Goal: Transaction & Acquisition: Purchase product/service

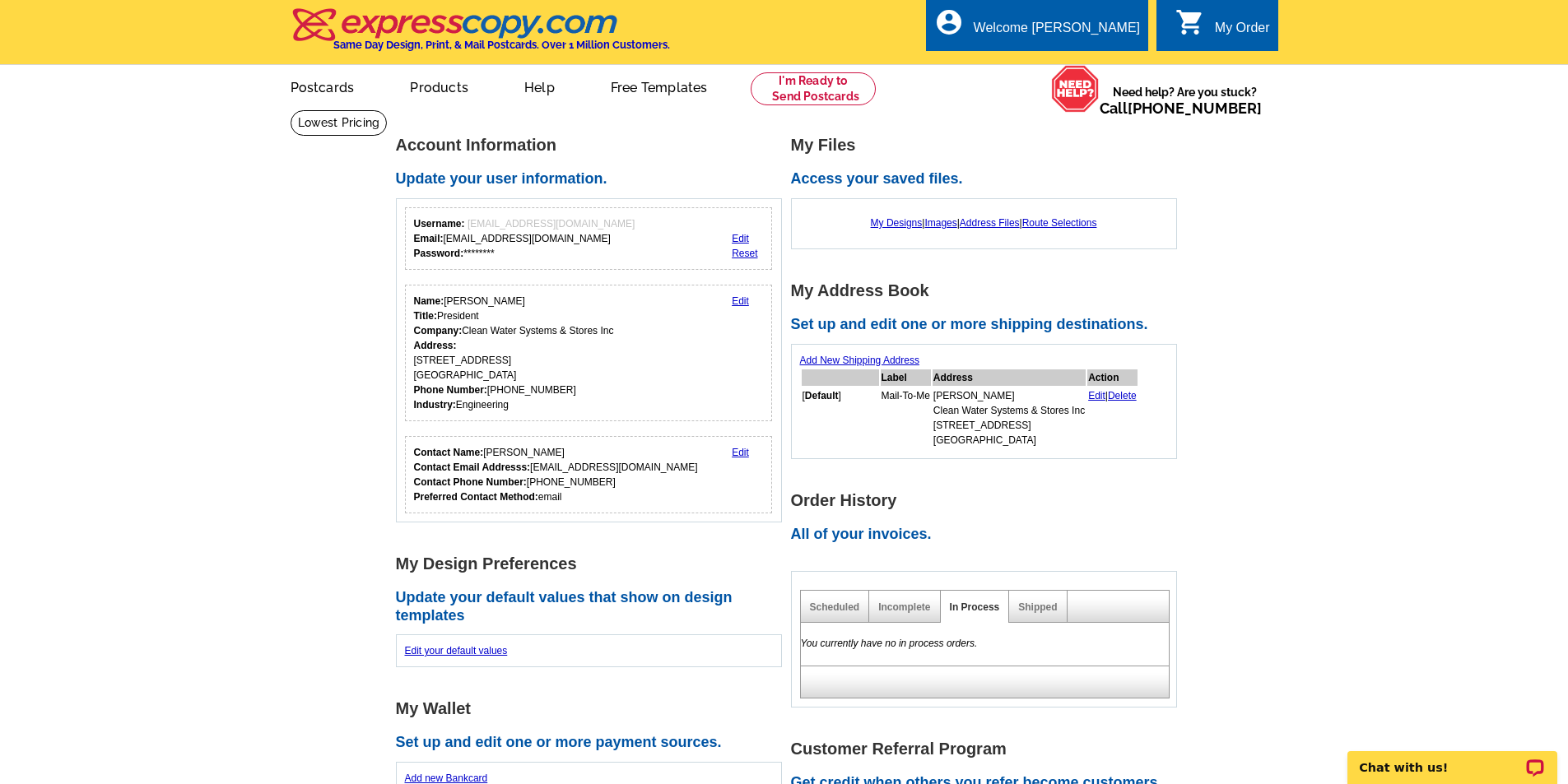
click at [895, 231] on div "My Designs | Images | Address Files | Route Selections" at bounding box center [983, 223] width 368 height 31
click at [895, 226] on link "My Designs" at bounding box center [897, 223] width 52 height 12
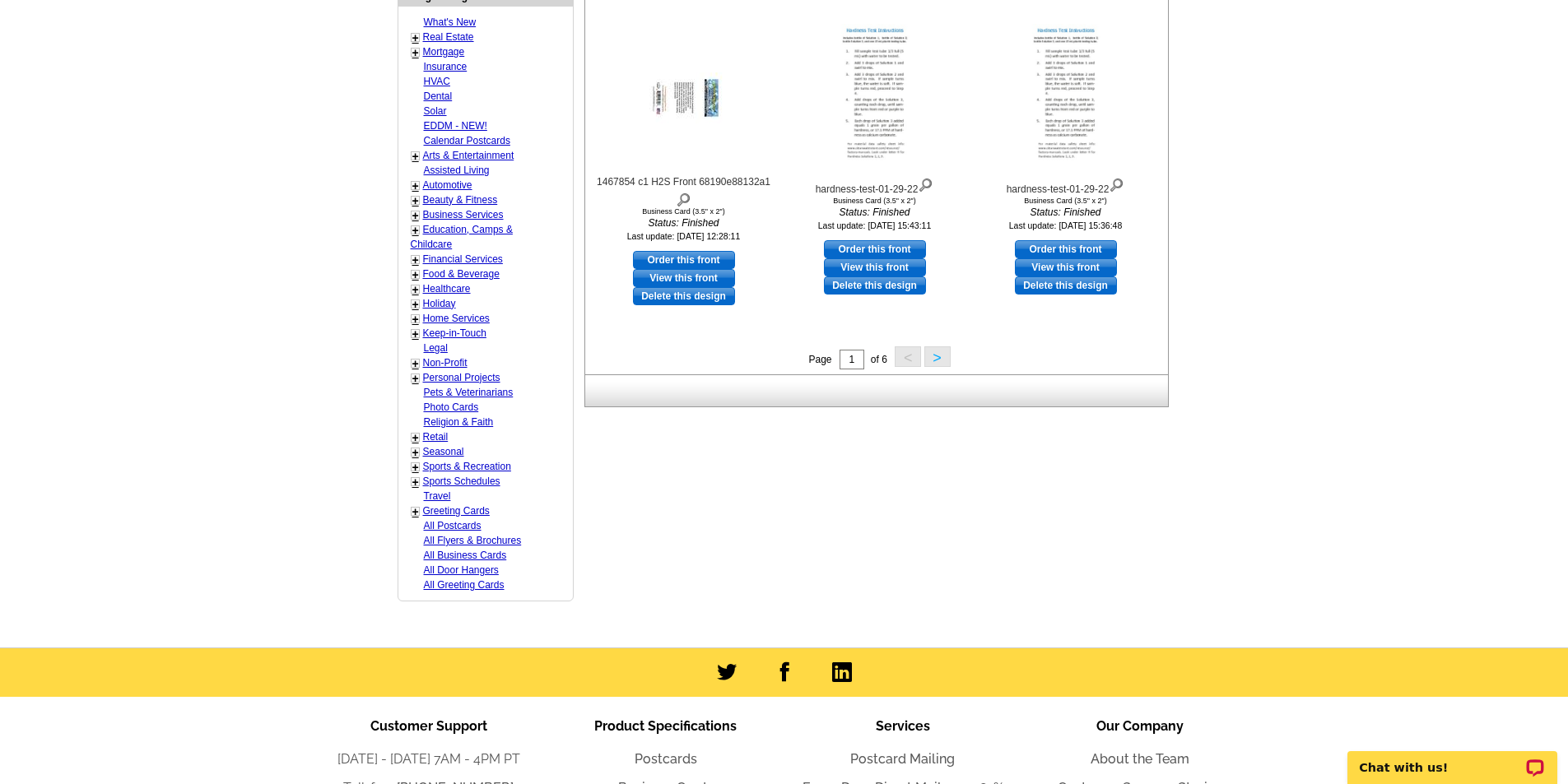
scroll to position [658, 0]
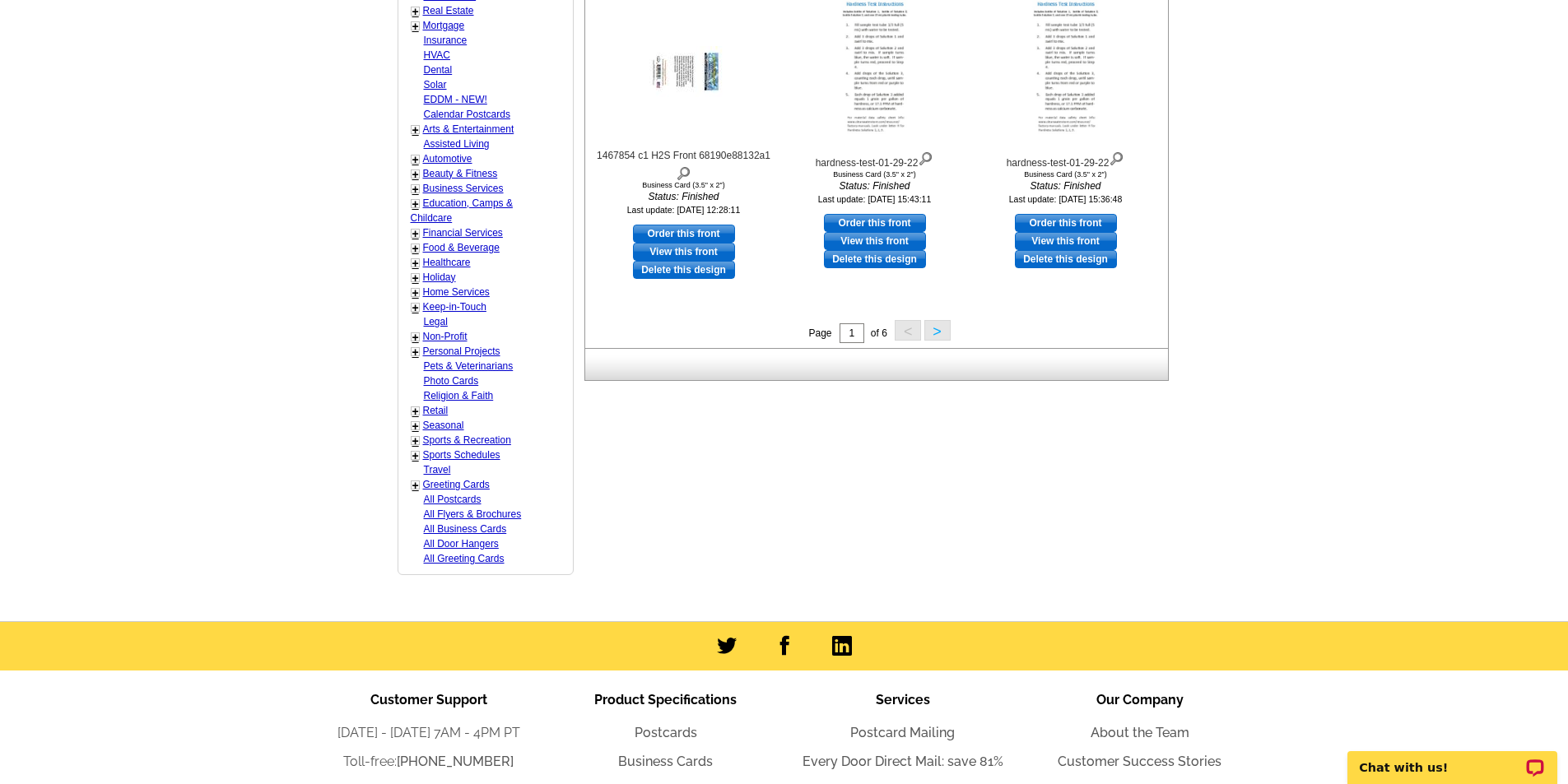
click at [945, 339] on button ">" at bounding box center [936, 330] width 26 height 21
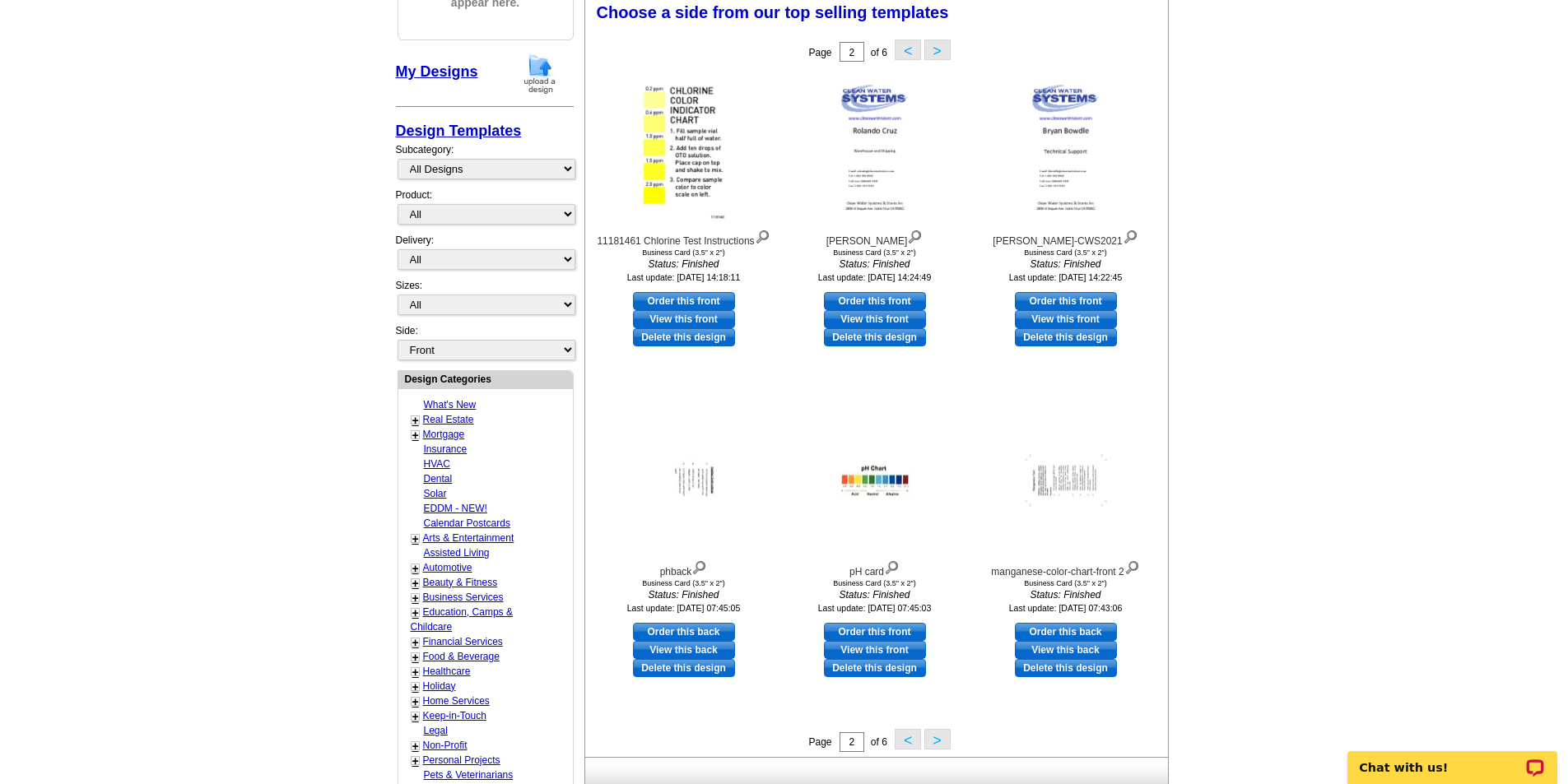
scroll to position [244, 0]
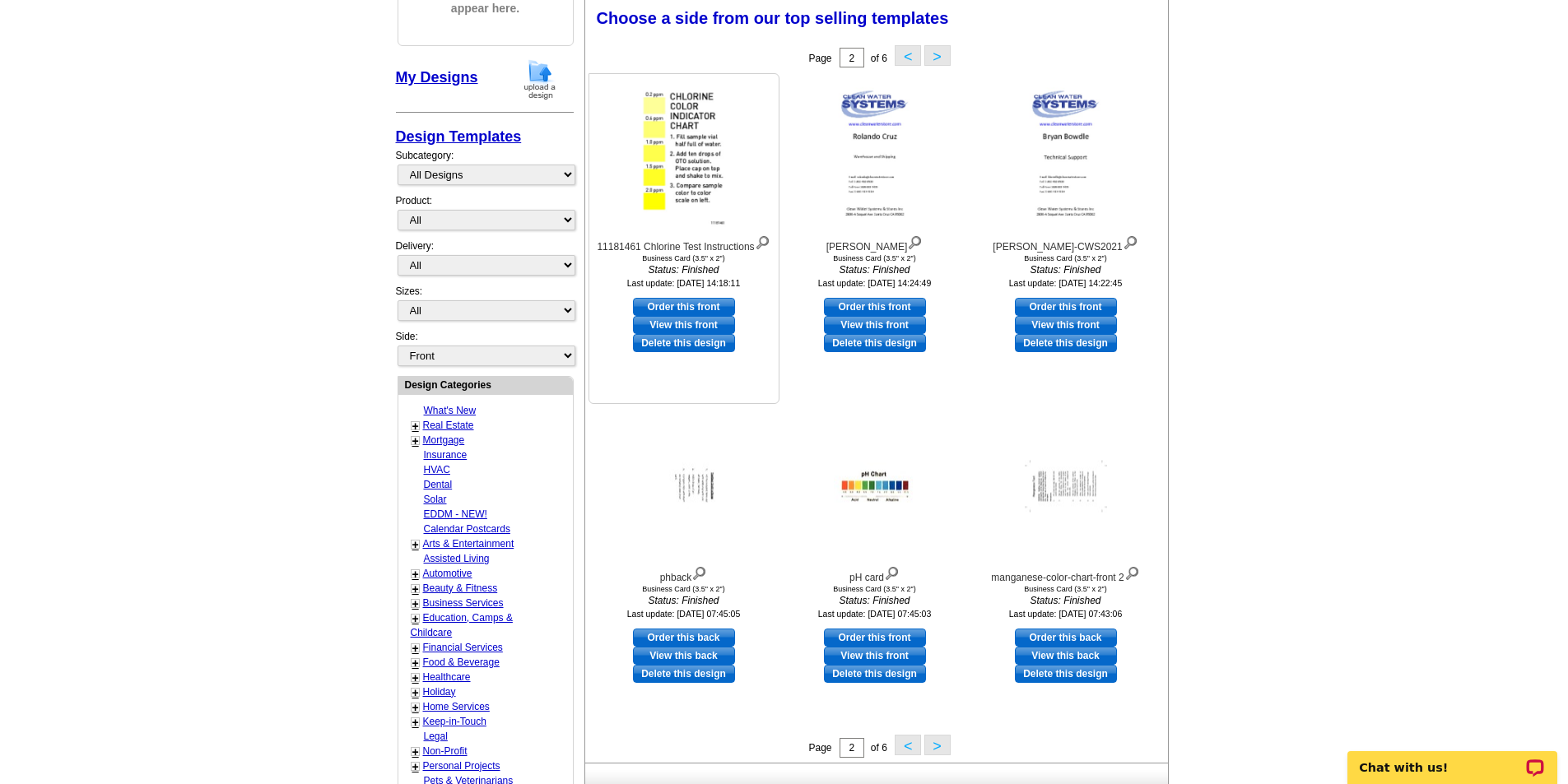
click at [708, 305] on link "Order this front" at bounding box center [684, 307] width 102 height 18
select select "5"
select select "back"
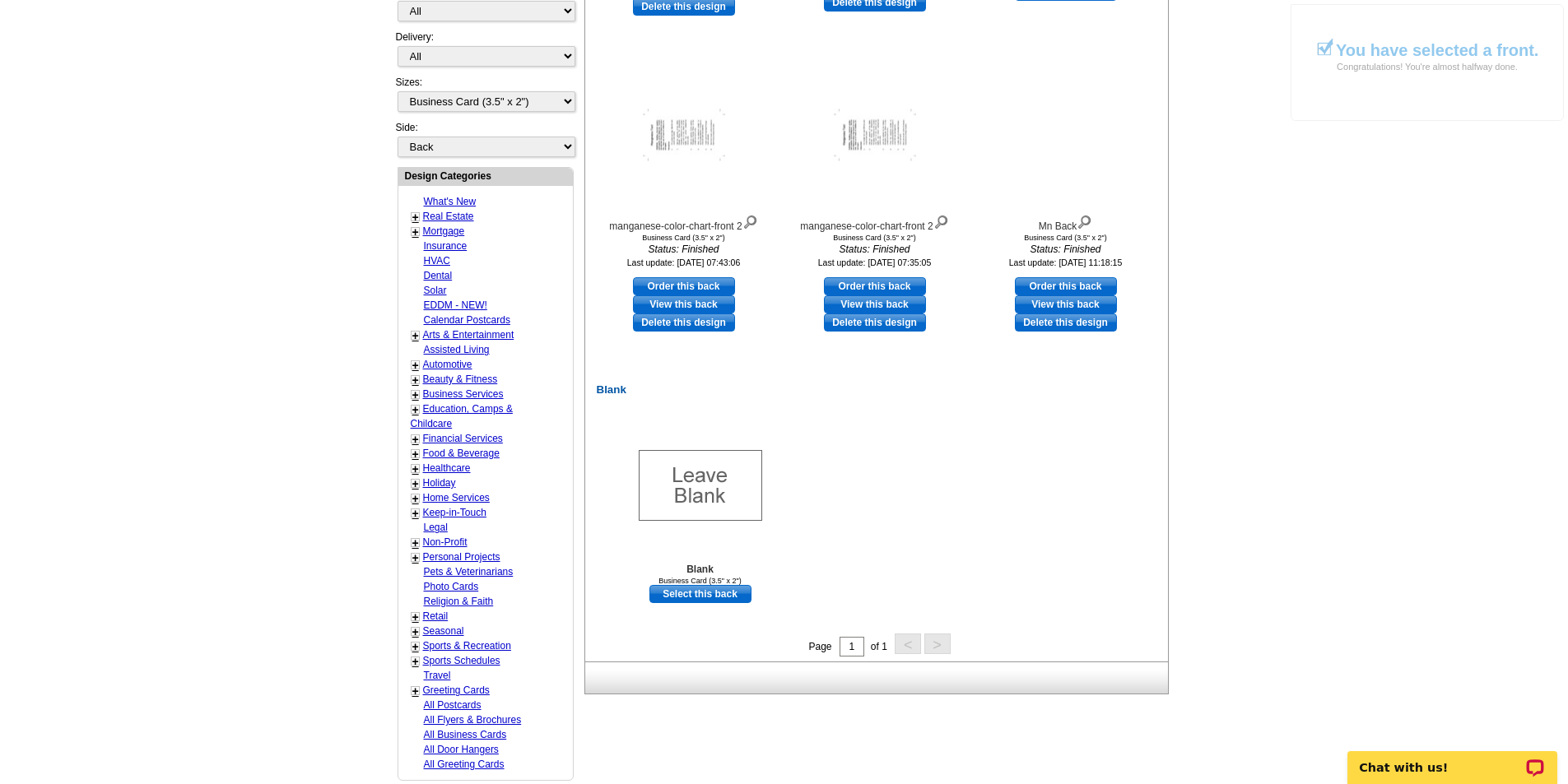
scroll to position [658, 0]
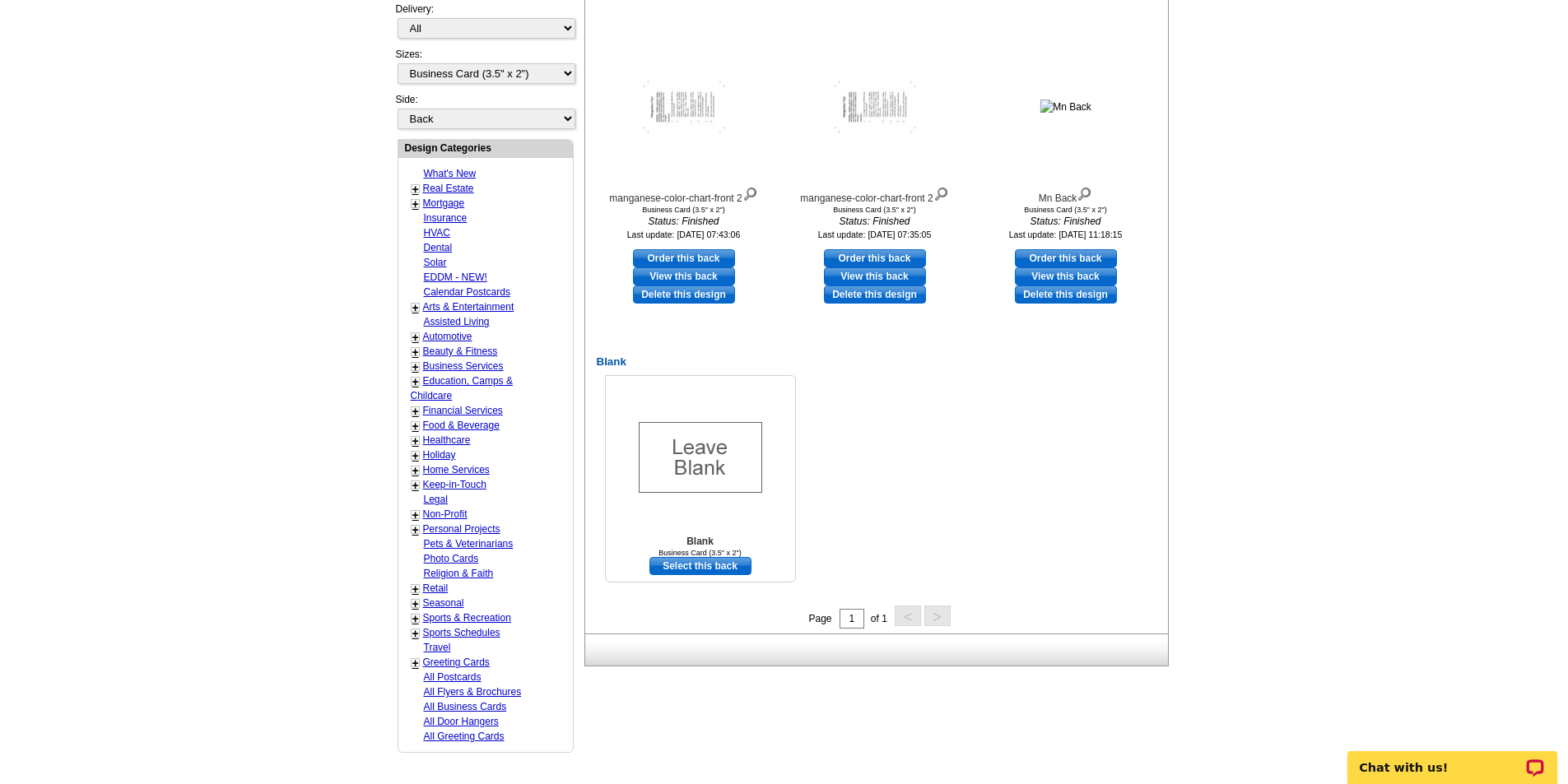
click at [730, 569] on link "Select this back" at bounding box center [700, 566] width 102 height 18
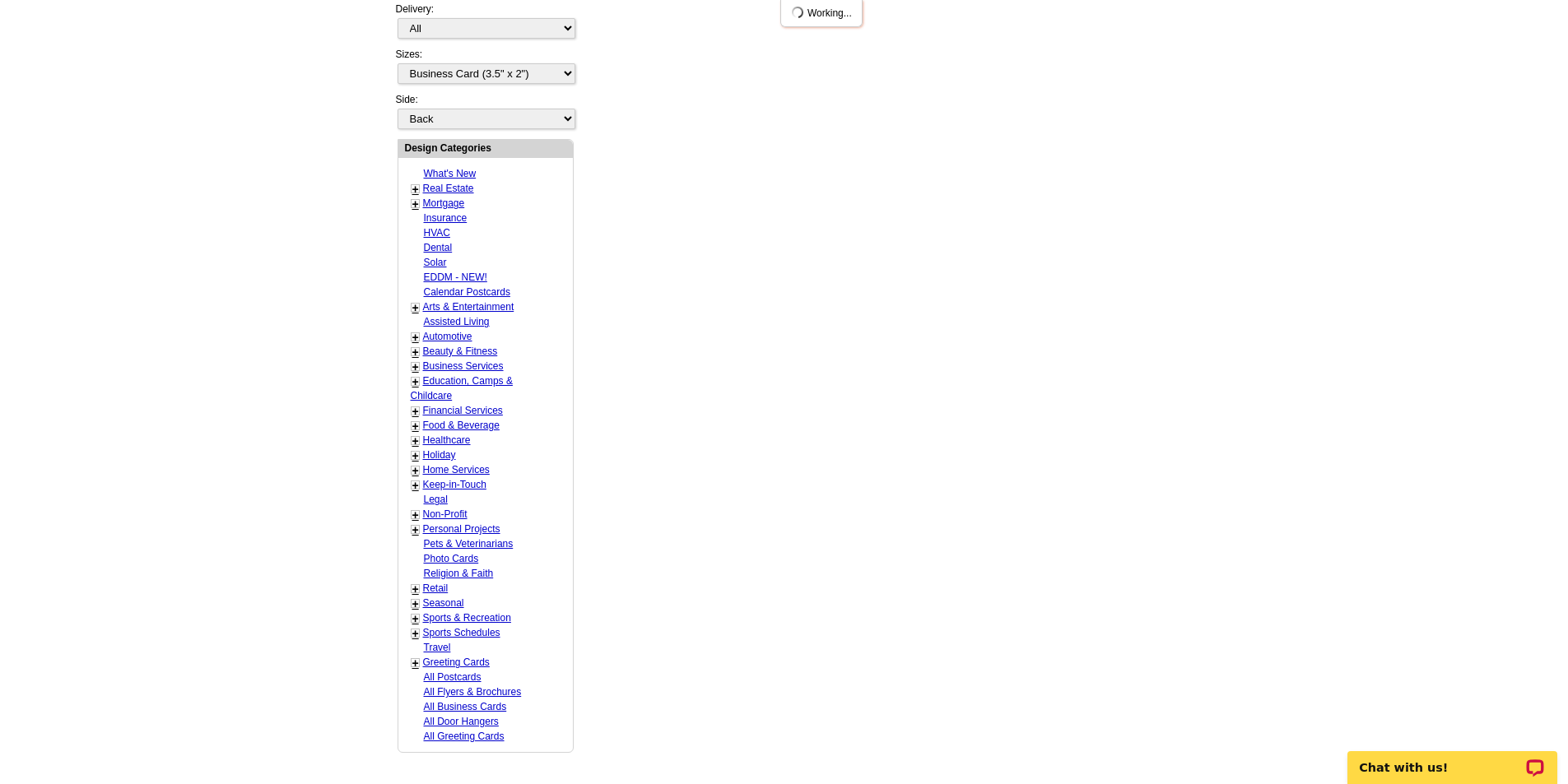
scroll to position [0, 0]
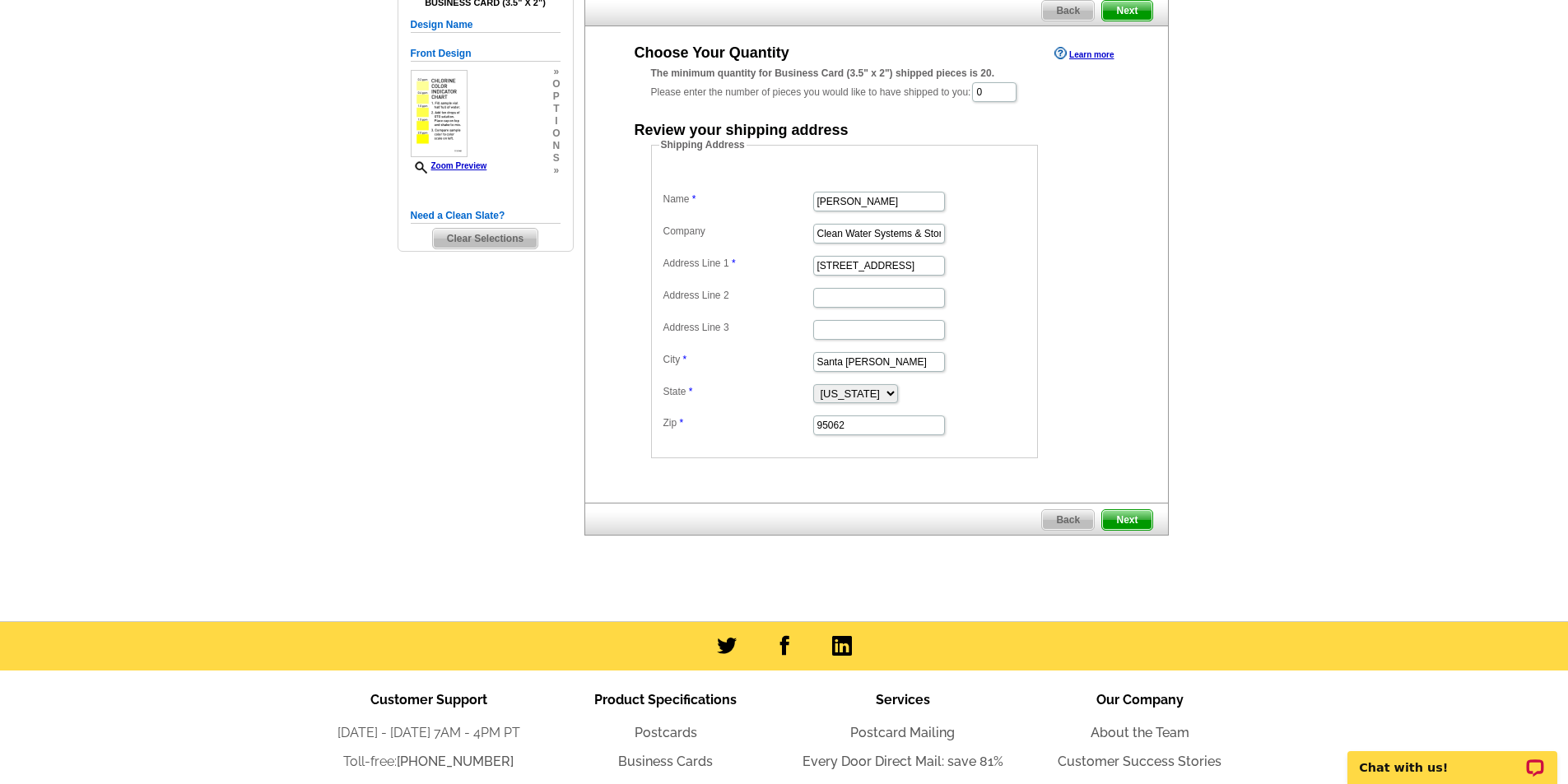
scroll to position [165, 0]
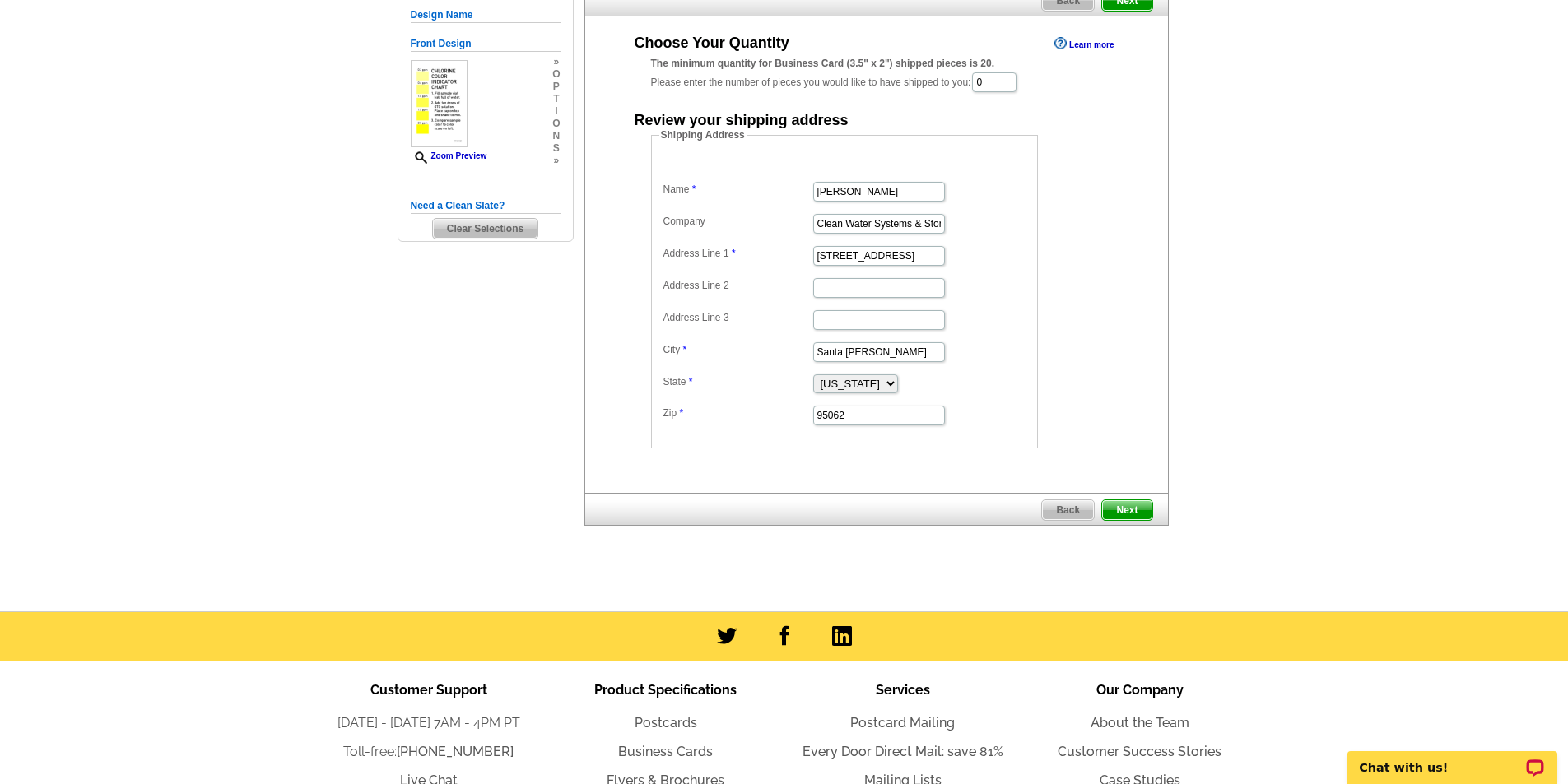
click at [1129, 503] on span "Next" at bounding box center [1126, 510] width 49 height 20
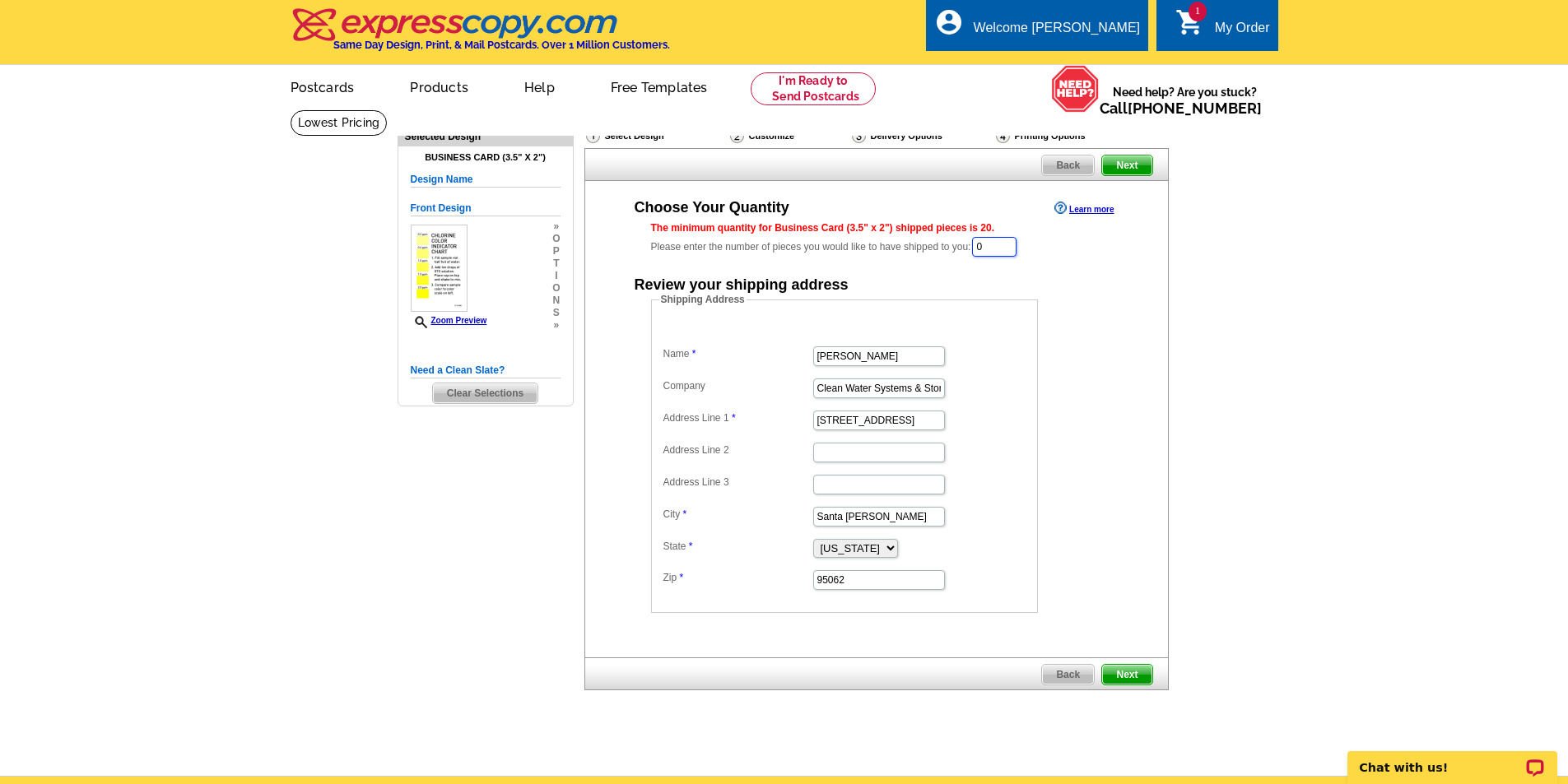
click at [1013, 243] on input "0" at bounding box center [994, 246] width 44 height 20
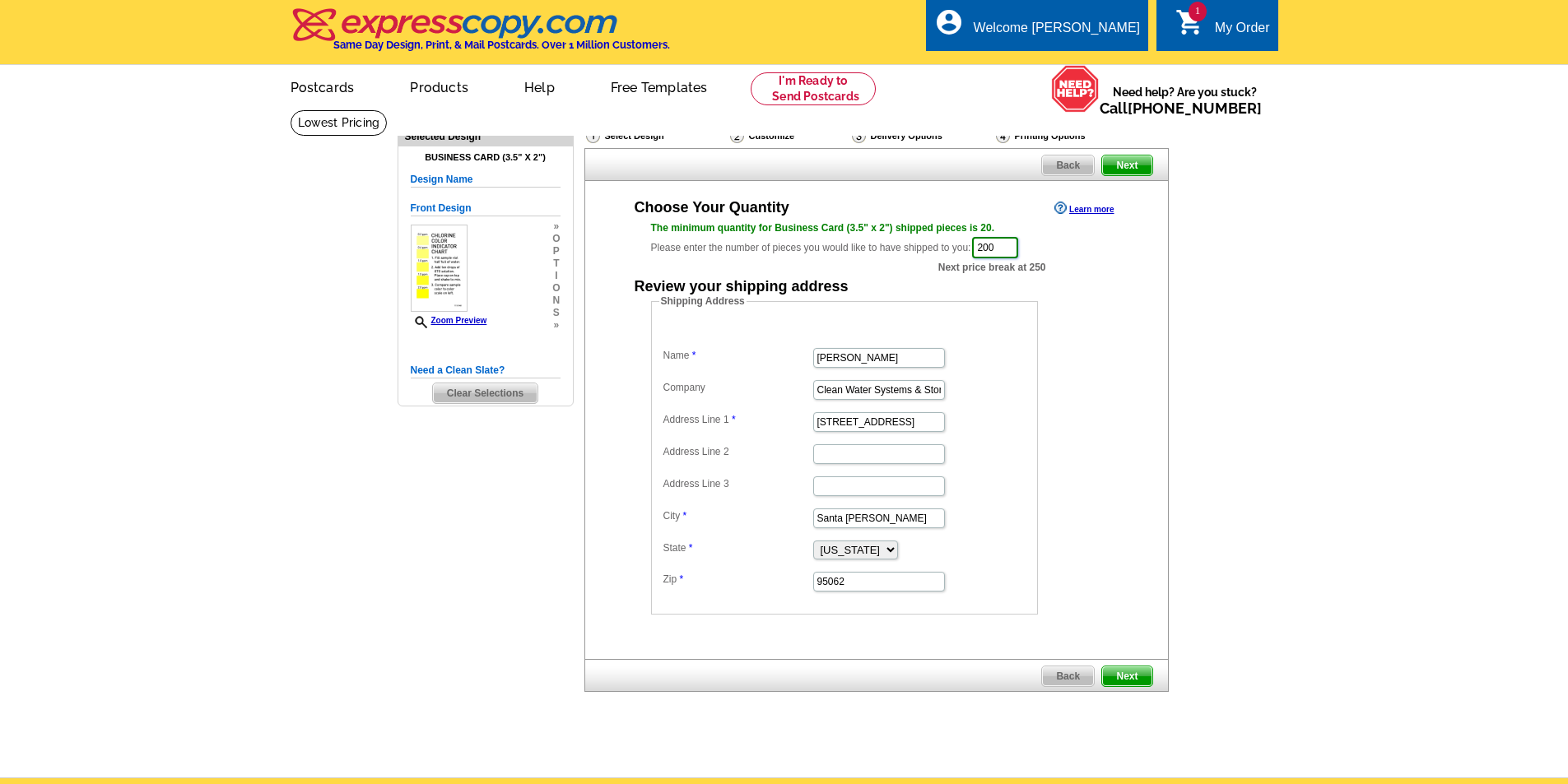
type input "200"
click at [1133, 671] on span "Next" at bounding box center [1126, 676] width 49 height 20
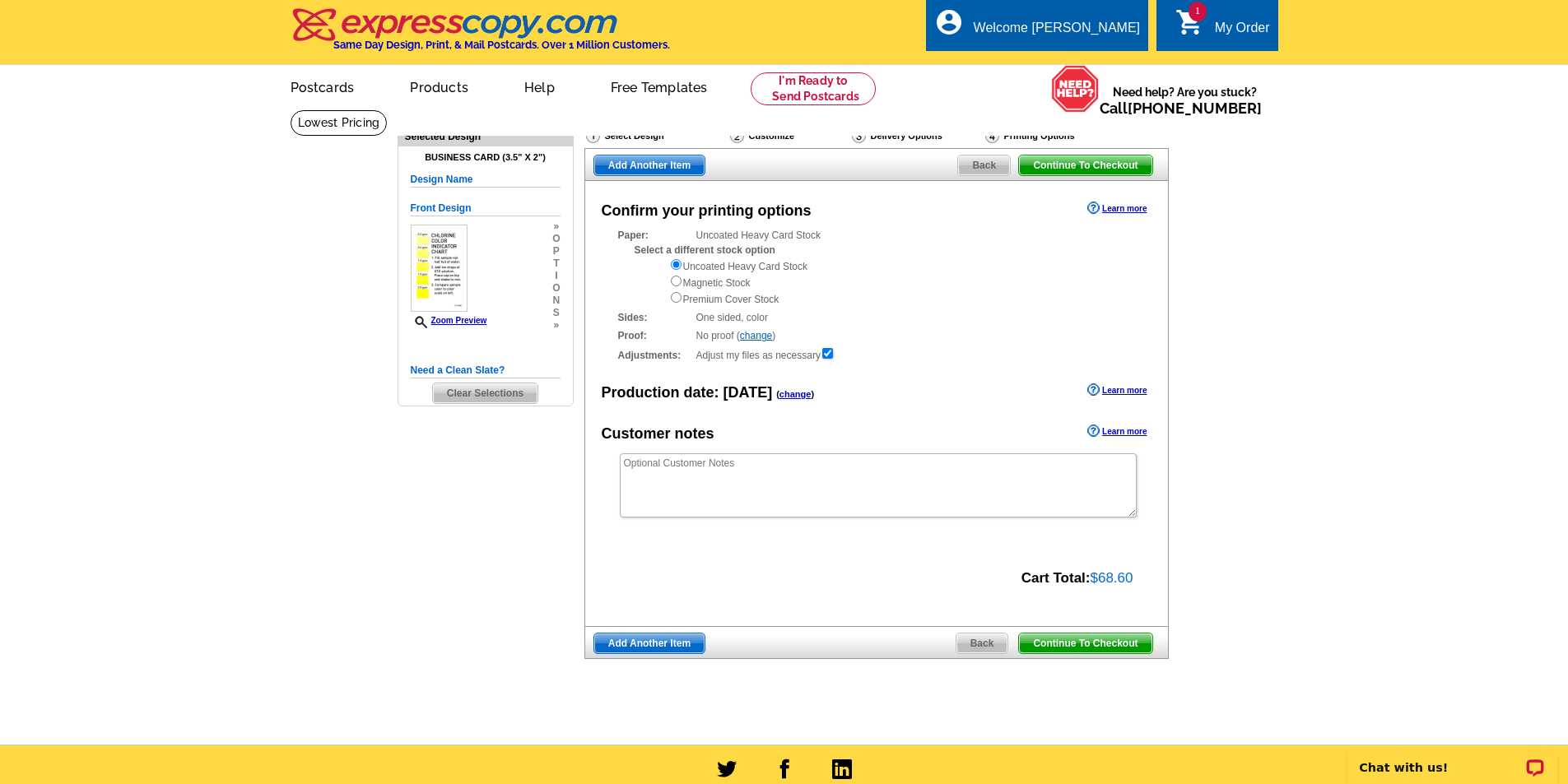
click at [1143, 171] on span "Continue To Checkout" at bounding box center [1085, 165] width 132 height 20
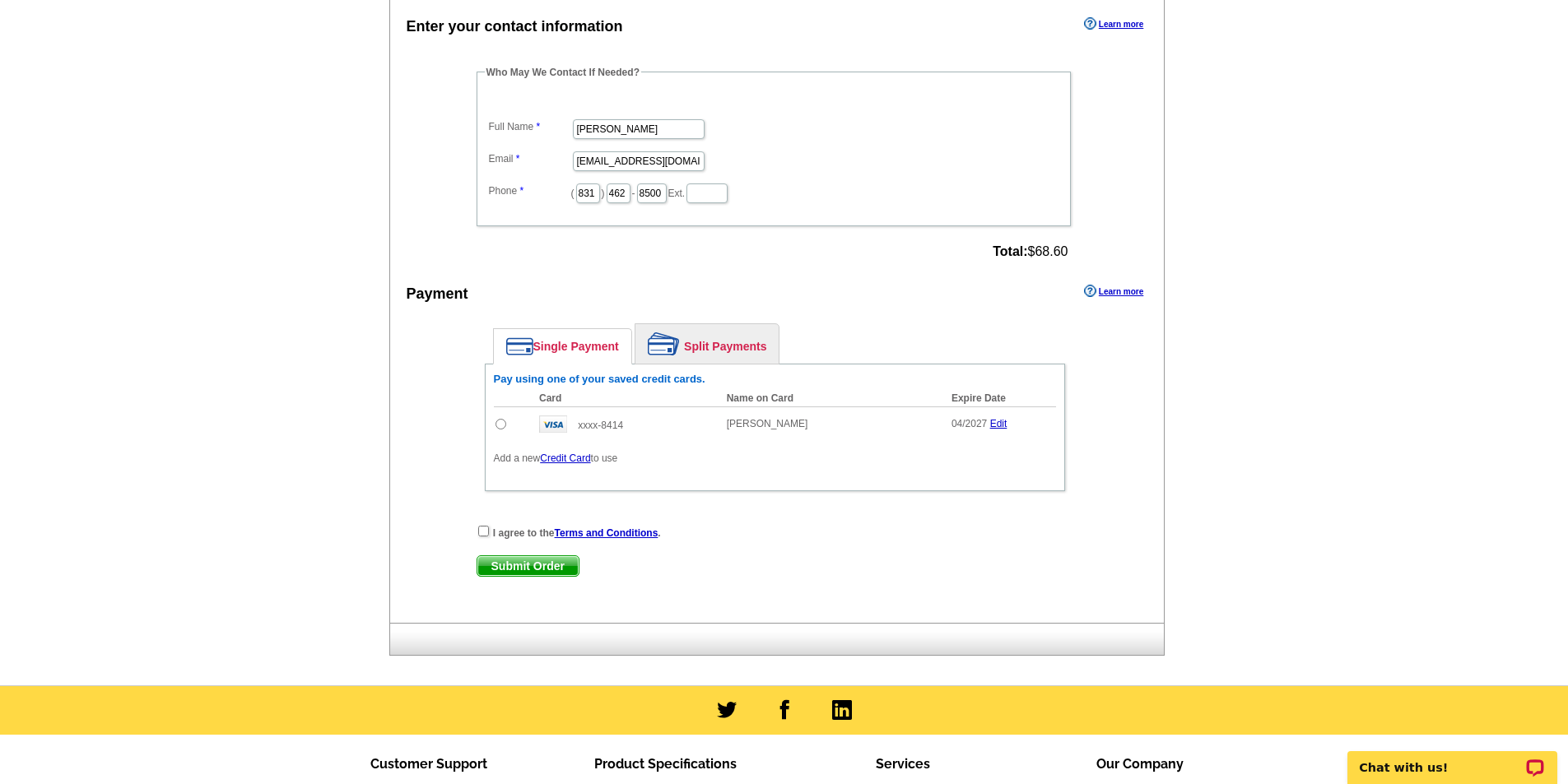
scroll to position [823, 0]
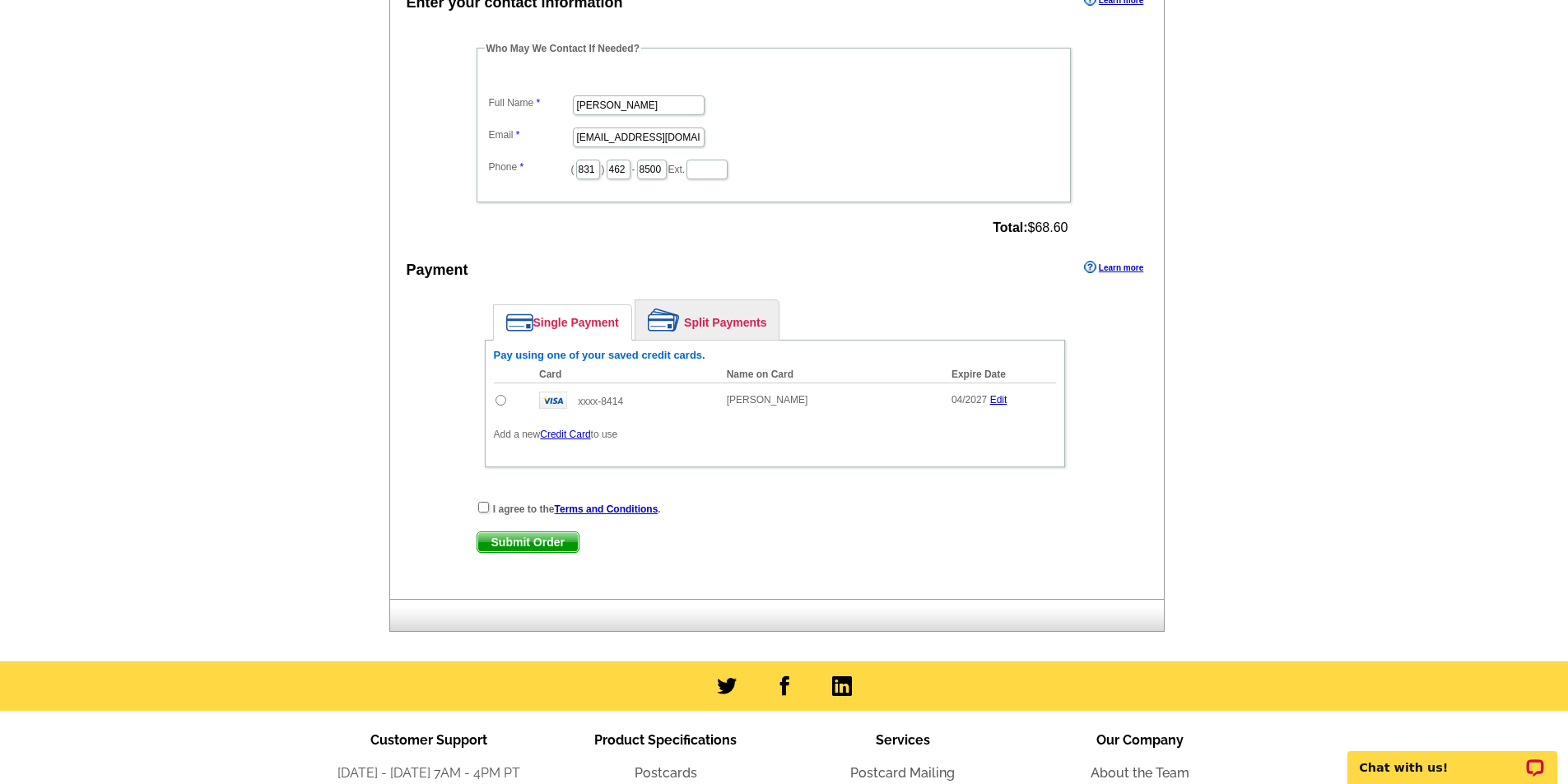
click at [499, 405] on input "radio" at bounding box center [501, 400] width 11 height 11
radio input "true"
click at [482, 502] on div "I agree to the Terms and Conditions ." at bounding box center [775, 508] width 596 height 16
click at [481, 505] on input "checkbox" at bounding box center [484, 507] width 11 height 11
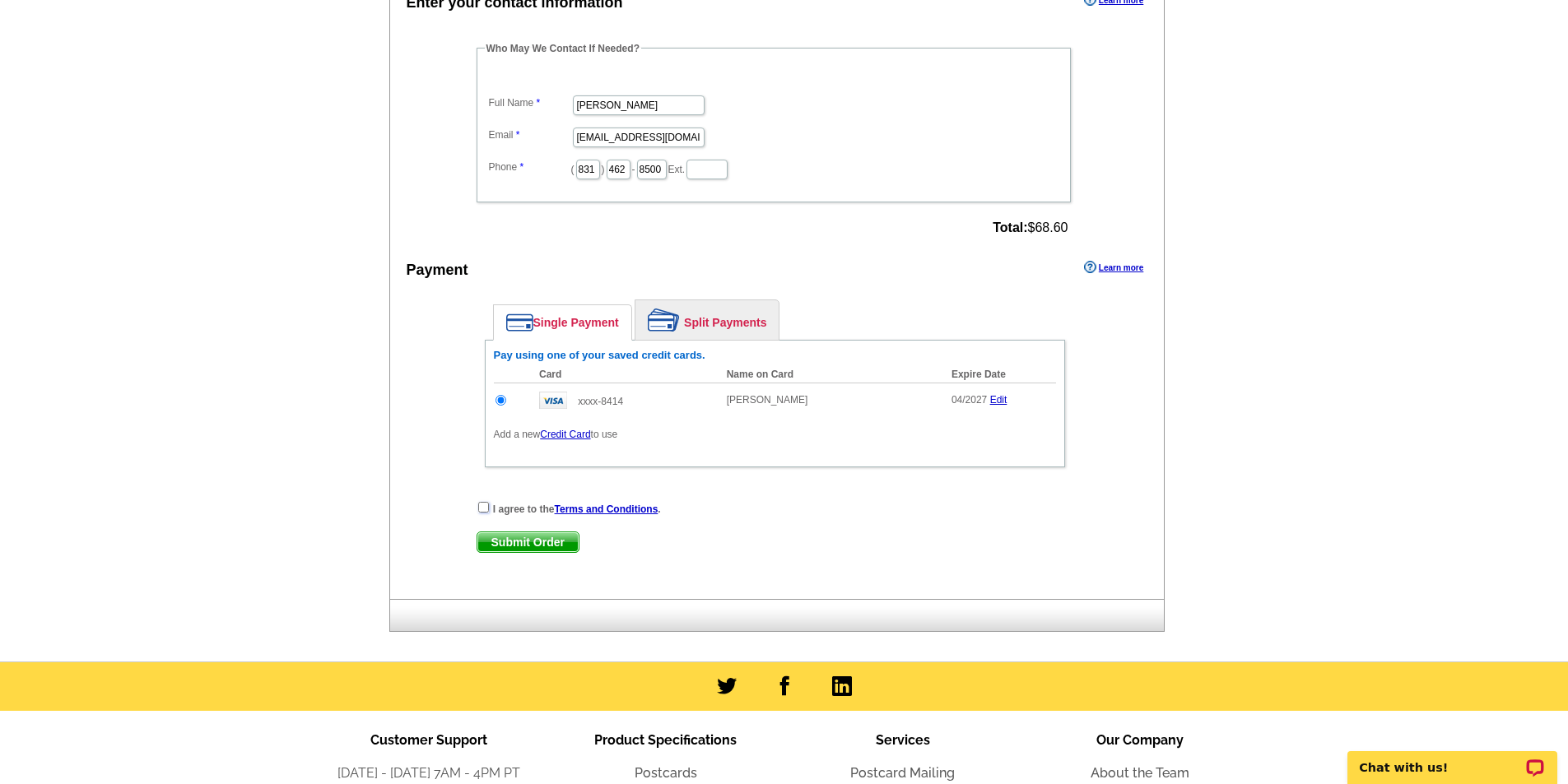
checkbox input "true"
click at [497, 540] on span "Submit Order" at bounding box center [528, 542] width 102 height 20
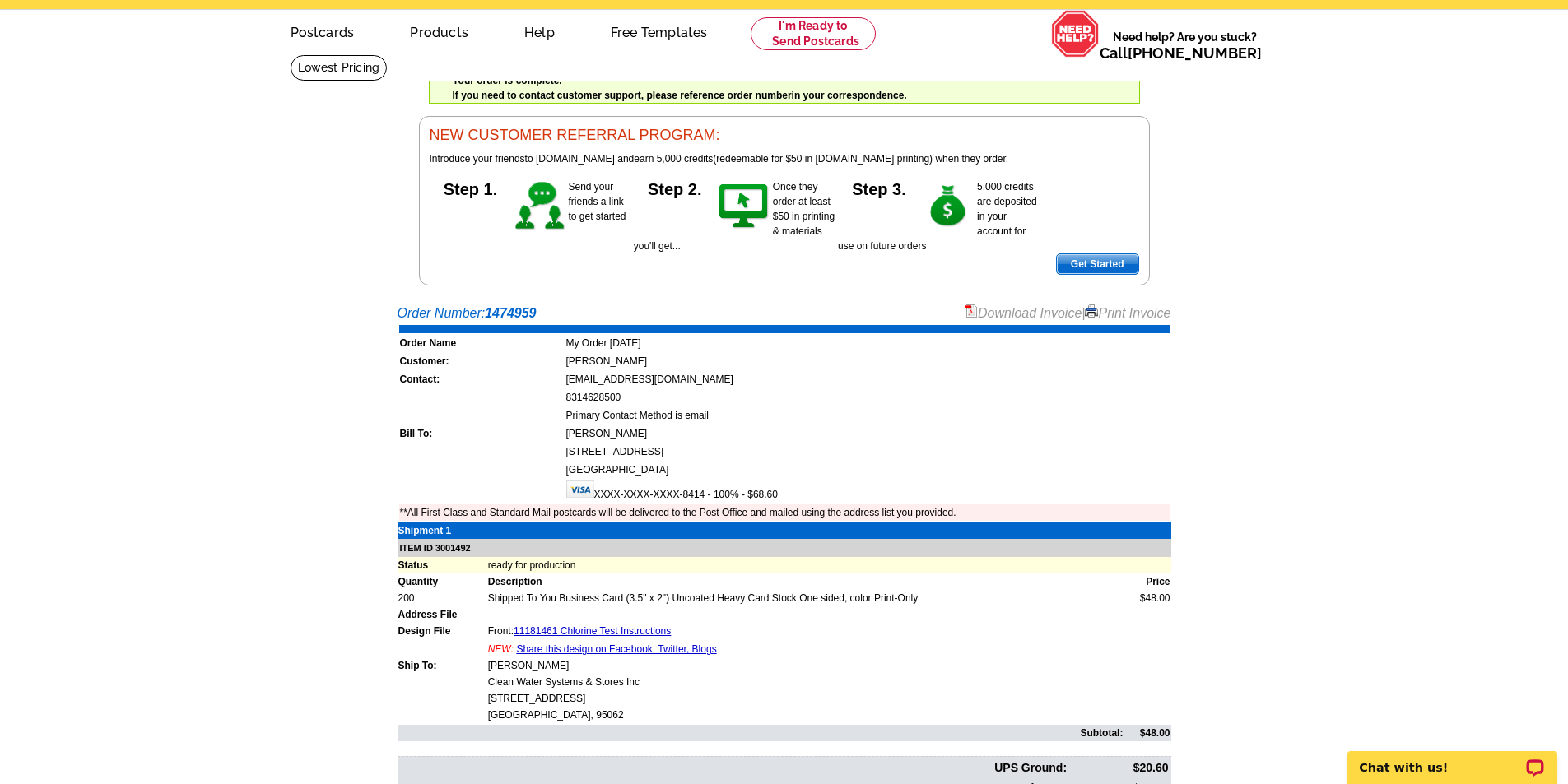
scroll to position [246, 0]
